Goal: Check status

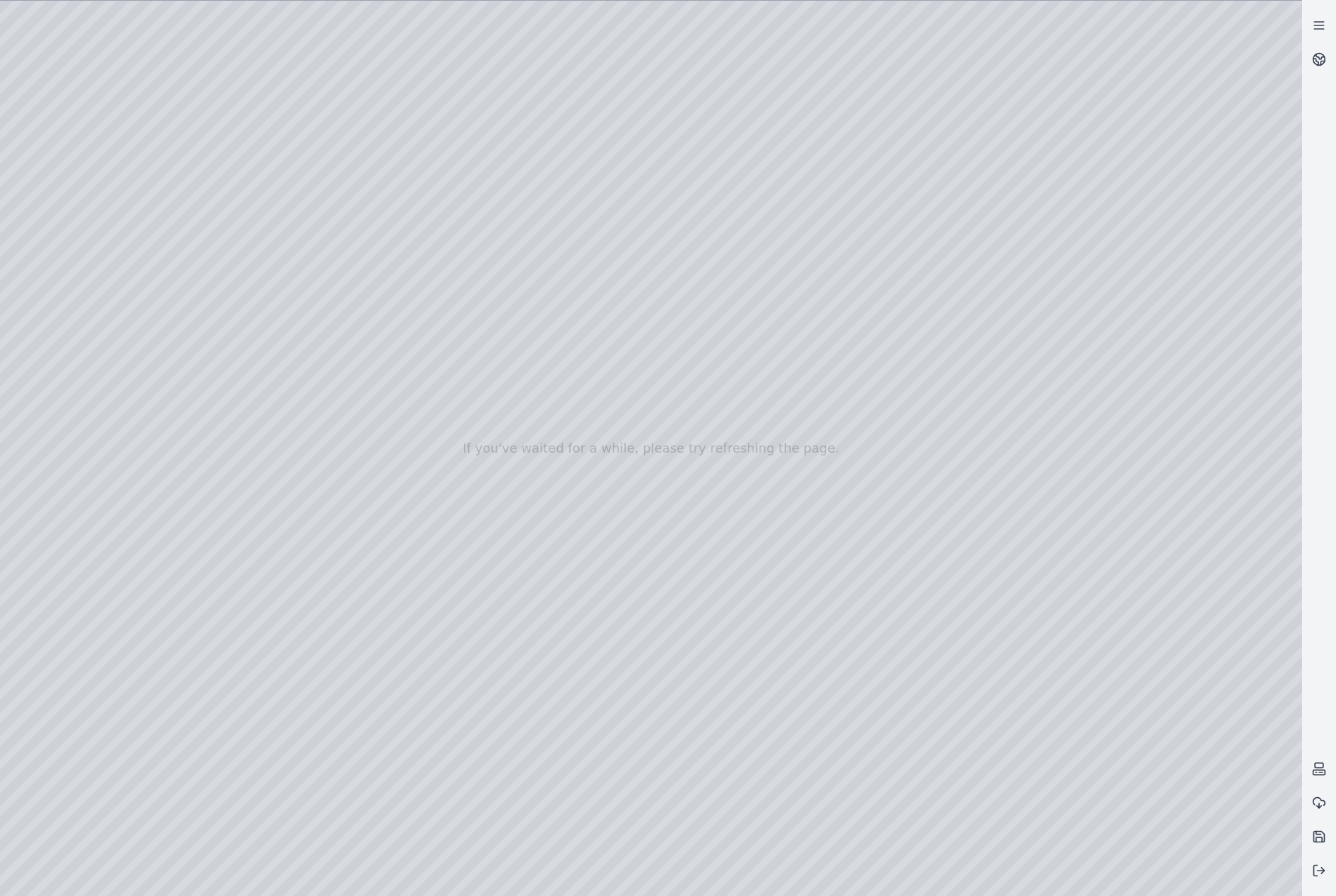
drag, startPoint x: 737, startPoint y: 441, endPoint x: 691, endPoint y: 433, distance: 46.7
drag, startPoint x: 733, startPoint y: 517, endPoint x: 699, endPoint y: 518, distance: 34.0
drag, startPoint x: 702, startPoint y: 511, endPoint x: 457, endPoint y: 401, distance: 268.6
drag, startPoint x: 817, startPoint y: 436, endPoint x: 734, endPoint y: 459, distance: 86.1
drag, startPoint x: 861, startPoint y: 423, endPoint x: 279, endPoint y: 483, distance: 585.1
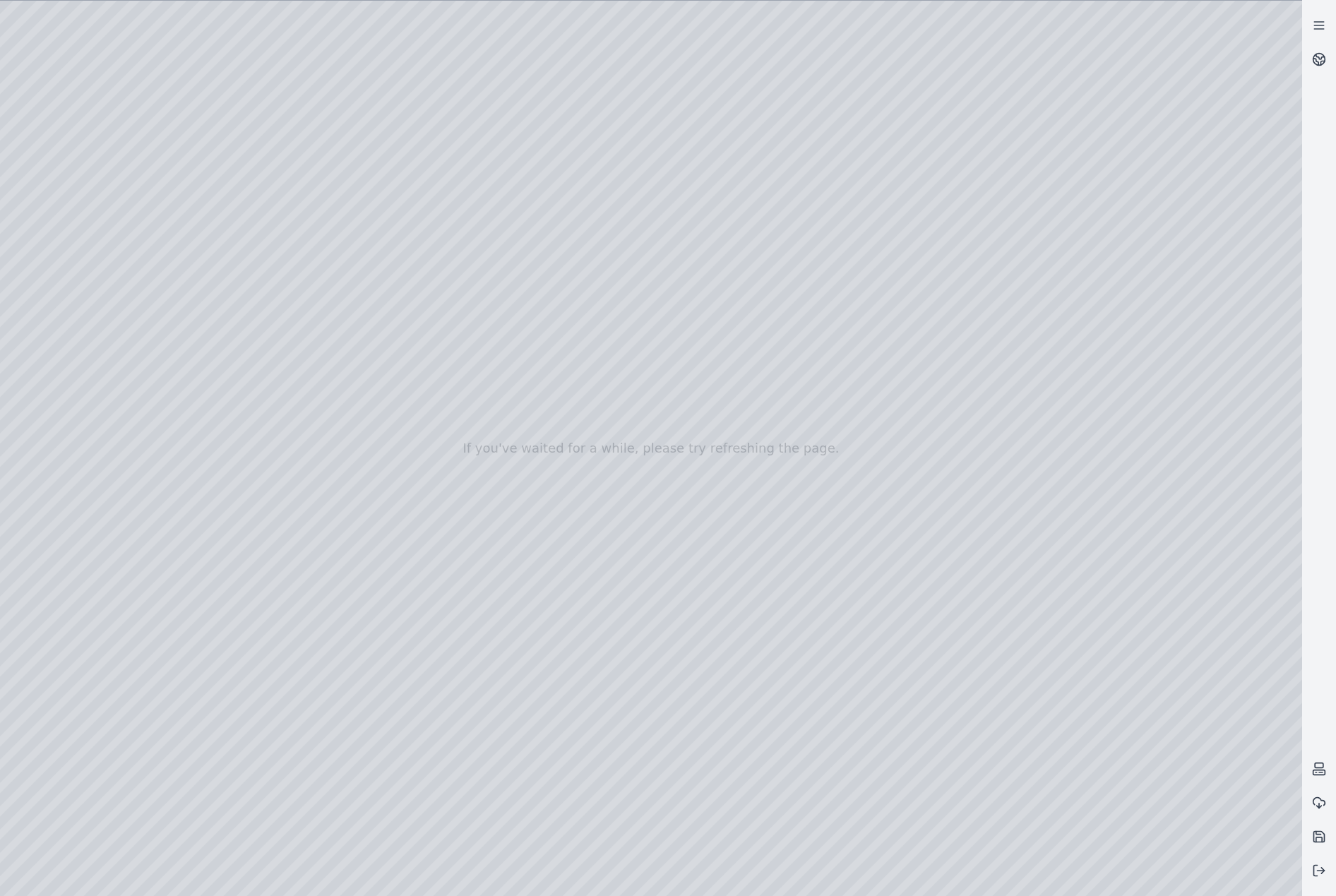
drag, startPoint x: 772, startPoint y: 422, endPoint x: 631, endPoint y: 556, distance: 194.5
drag, startPoint x: 512, startPoint y: 532, endPoint x: 618, endPoint y: 357, distance: 204.6
drag, startPoint x: 611, startPoint y: 511, endPoint x: 451, endPoint y: 185, distance: 363.1
